Goal: Task Accomplishment & Management: Manage account settings

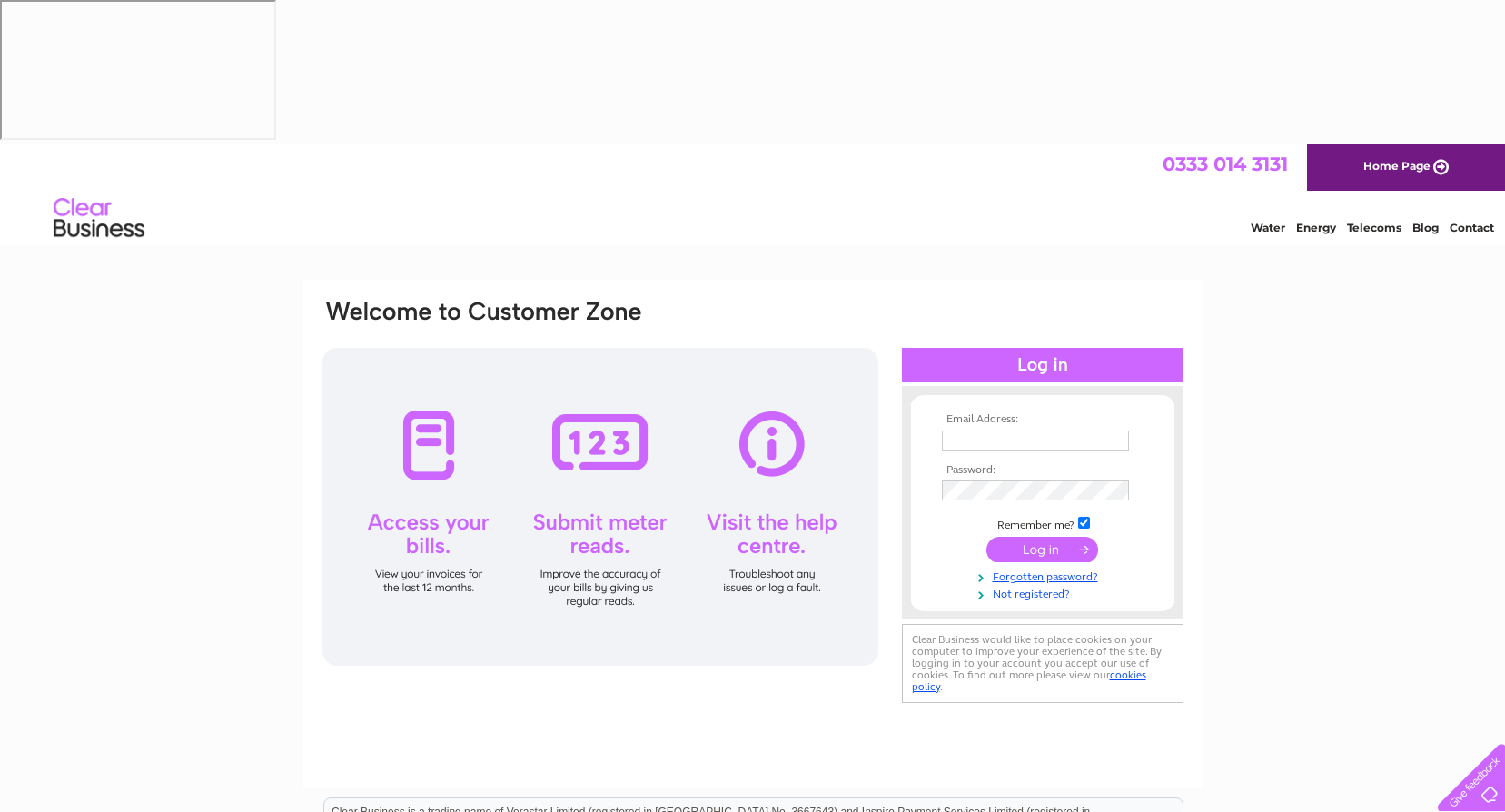
type input "[PERSON_NAME][EMAIL_ADDRESS][DOMAIN_NAME]"
click at [1036, 536] on input "submit" at bounding box center [1042, 549] width 112 height 25
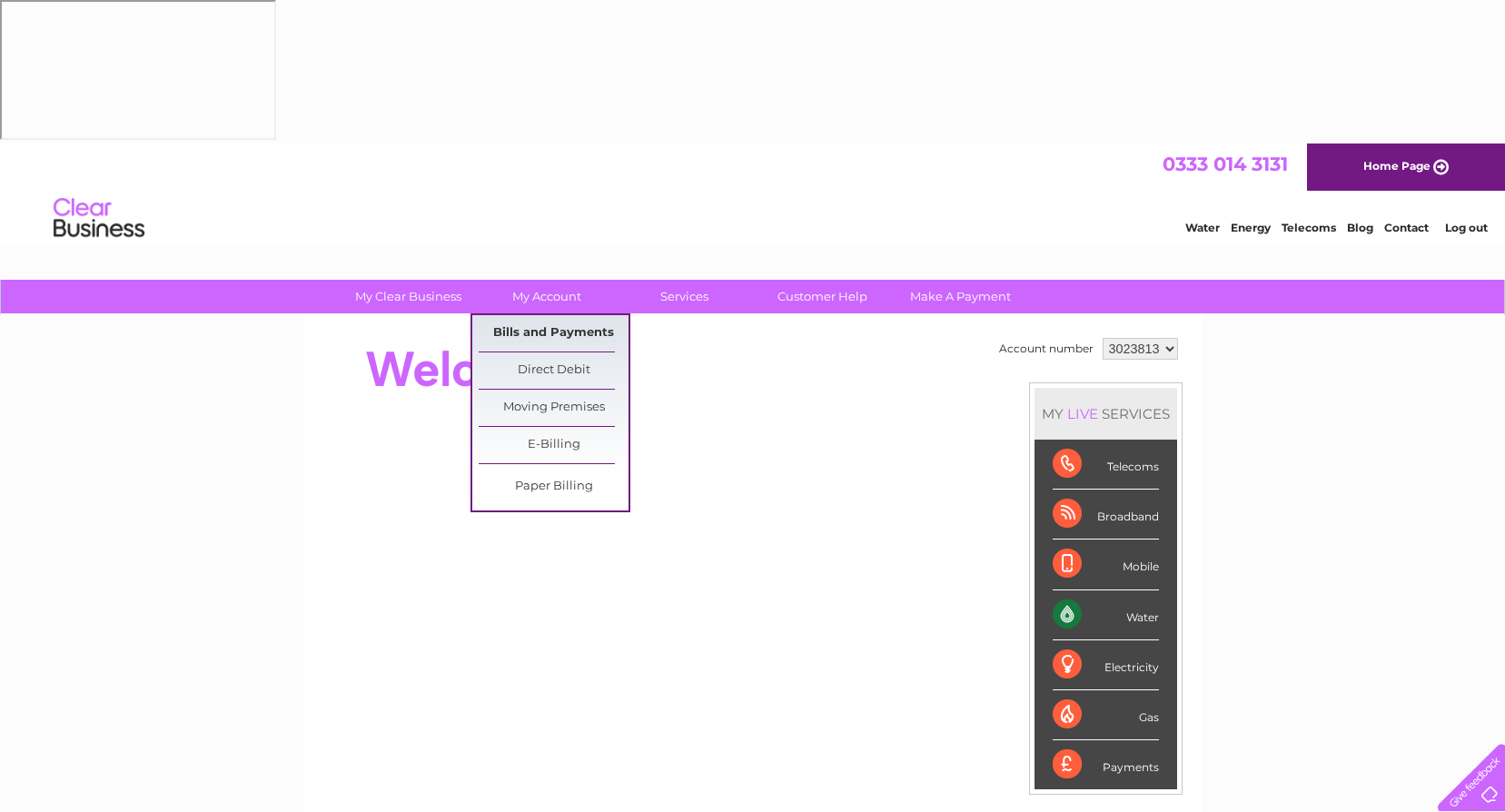
click at [581, 315] on link "Bills and Payments" at bounding box center [553, 333] width 149 height 36
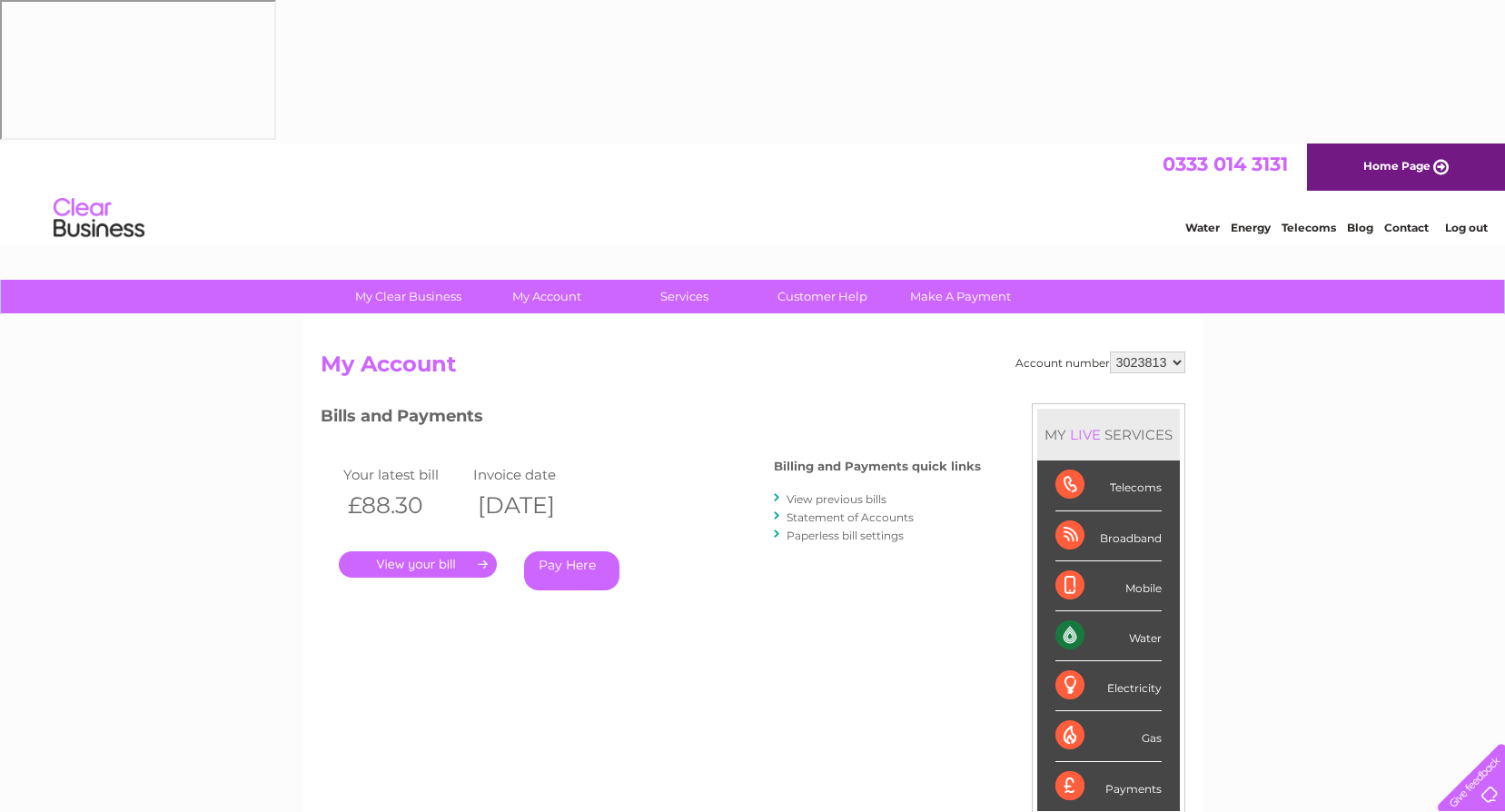
click at [447, 551] on link "." at bounding box center [417, 564] width 158 height 26
